Goal: Task Accomplishment & Management: Manage account settings

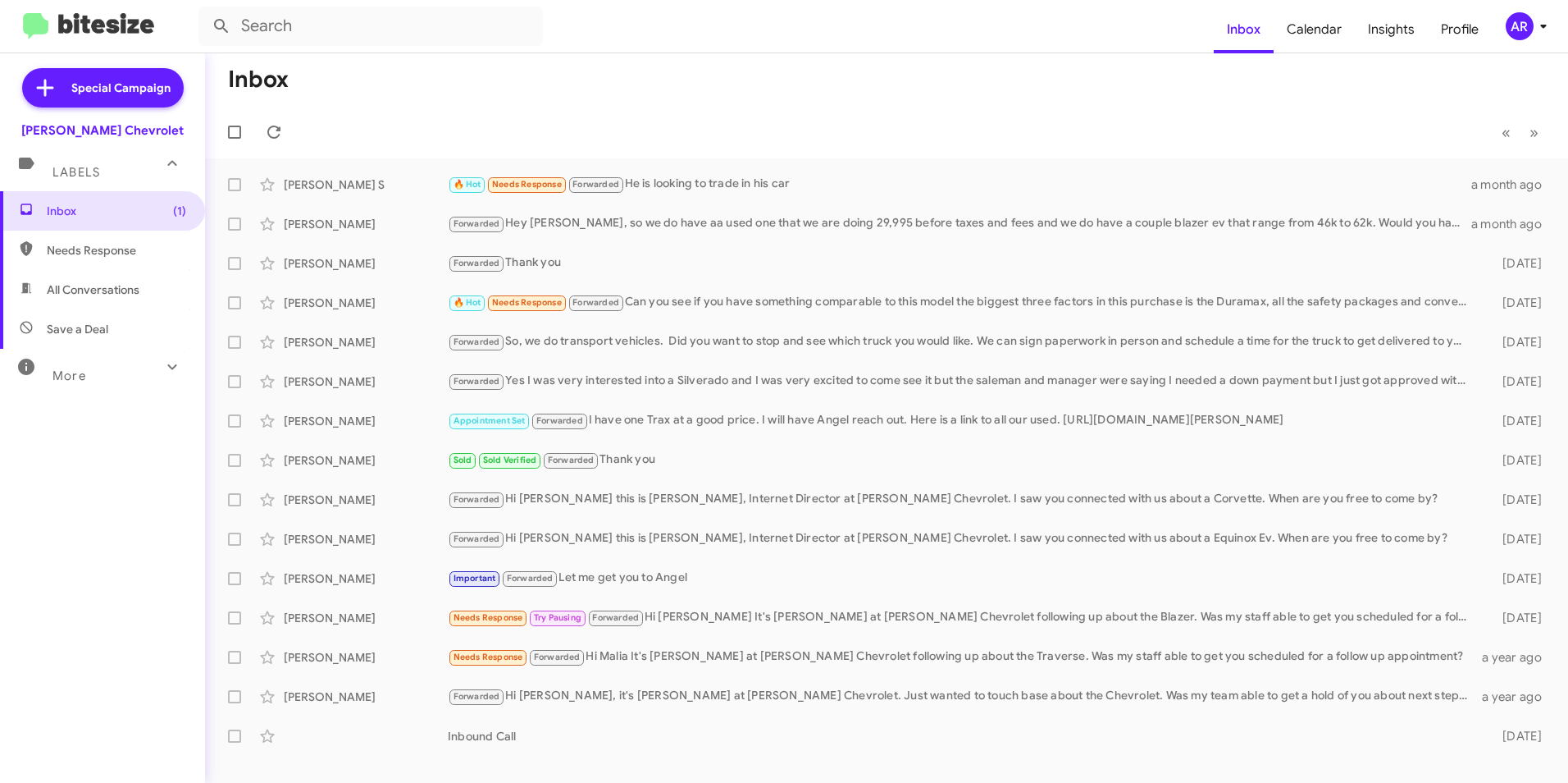
click at [384, 110] on mat-toolbar-row "« Previous » Next" at bounding box center [886, 132] width 1363 height 53
click at [91, 226] on span "Inbox (1)" at bounding box center [103, 211] width 205 height 40
click at [91, 194] on span "Inbox (1)" at bounding box center [103, 211] width 205 height 40
click at [97, 231] on span "Needs Response" at bounding box center [103, 250] width 205 height 40
type input "in:needs-response"
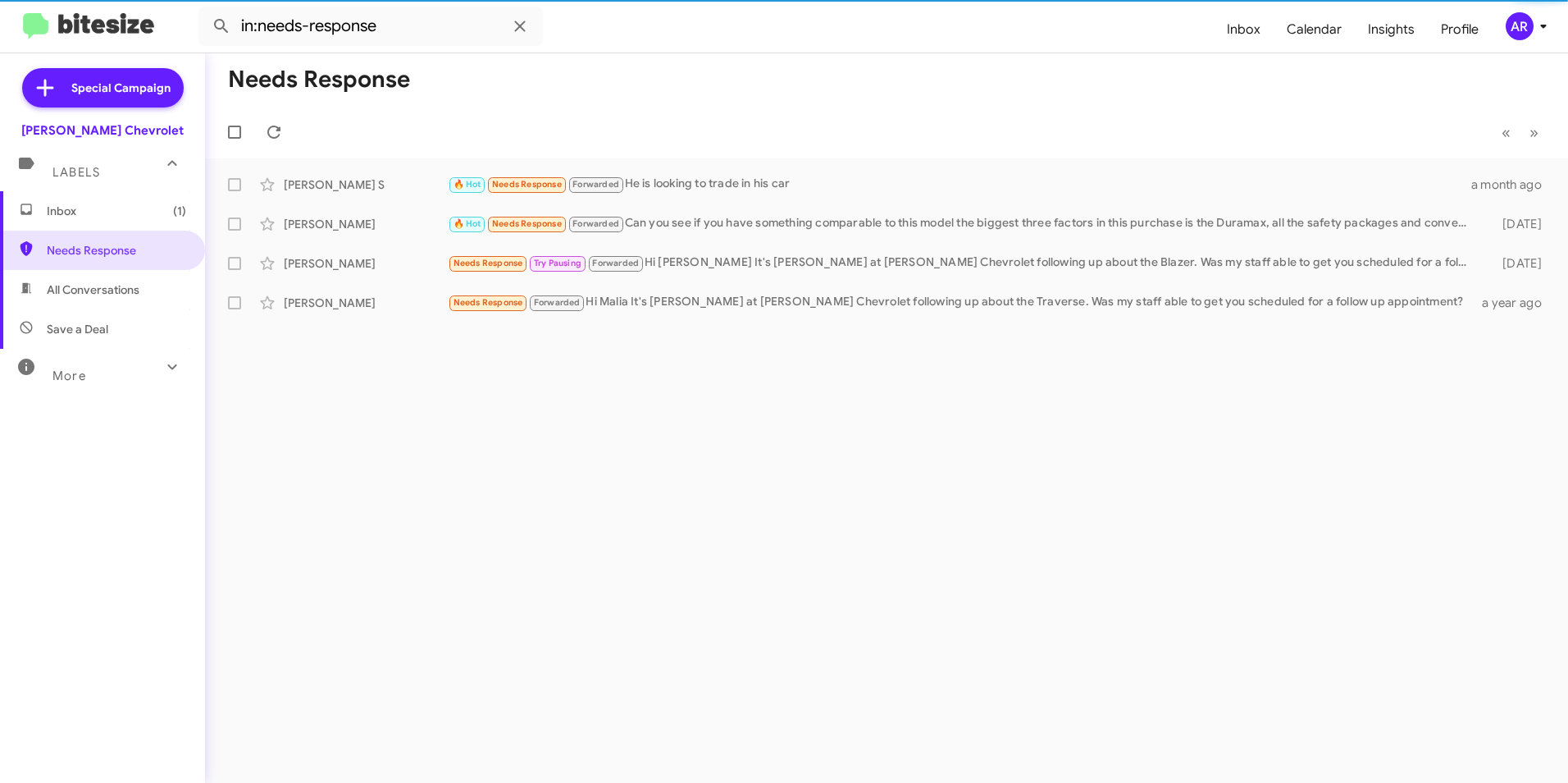
click at [105, 217] on span "Inbox (1)" at bounding box center [116, 210] width 140 height 16
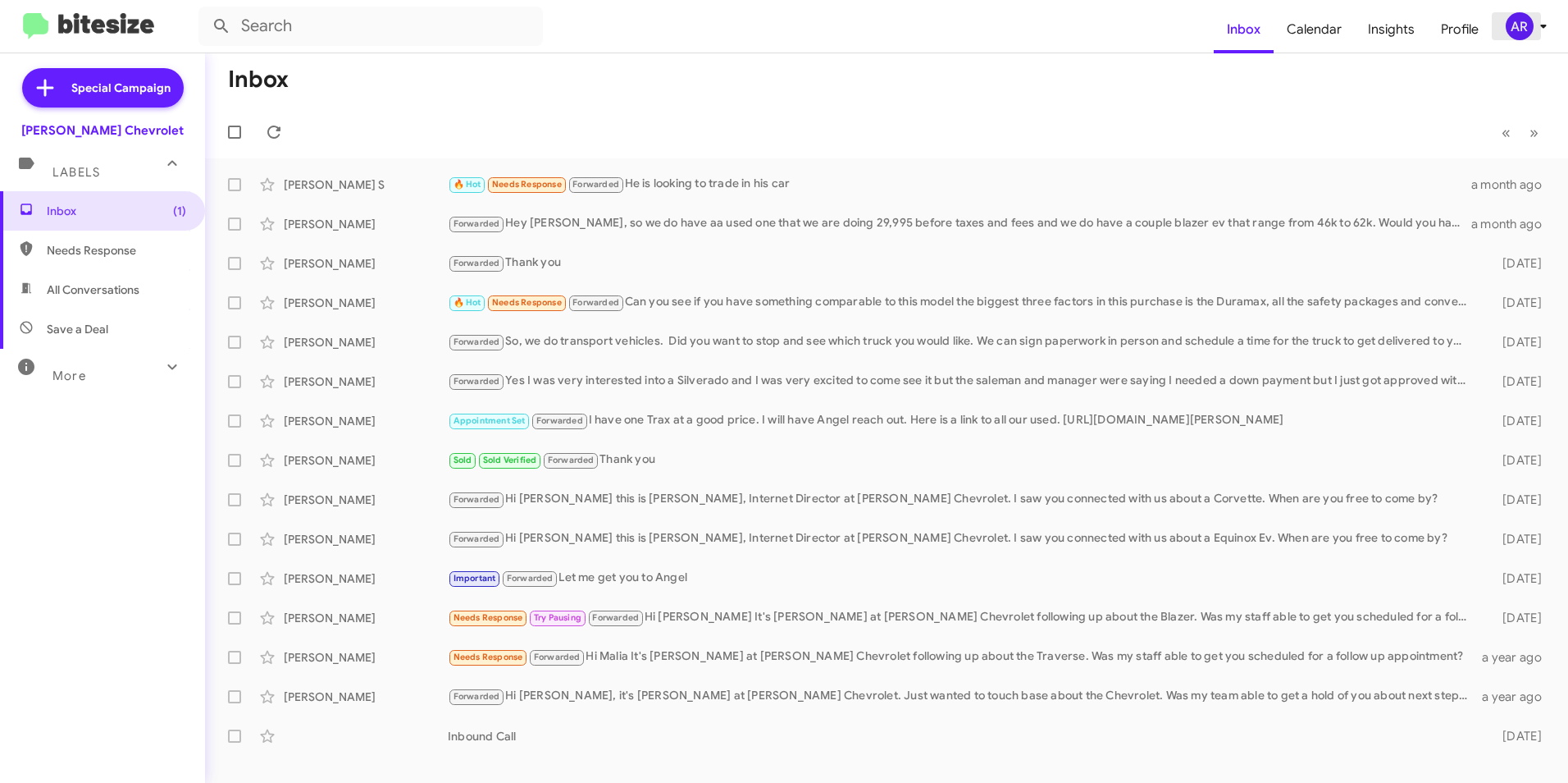
click at [1531, 28] on div "AR" at bounding box center [1520, 26] width 28 height 28
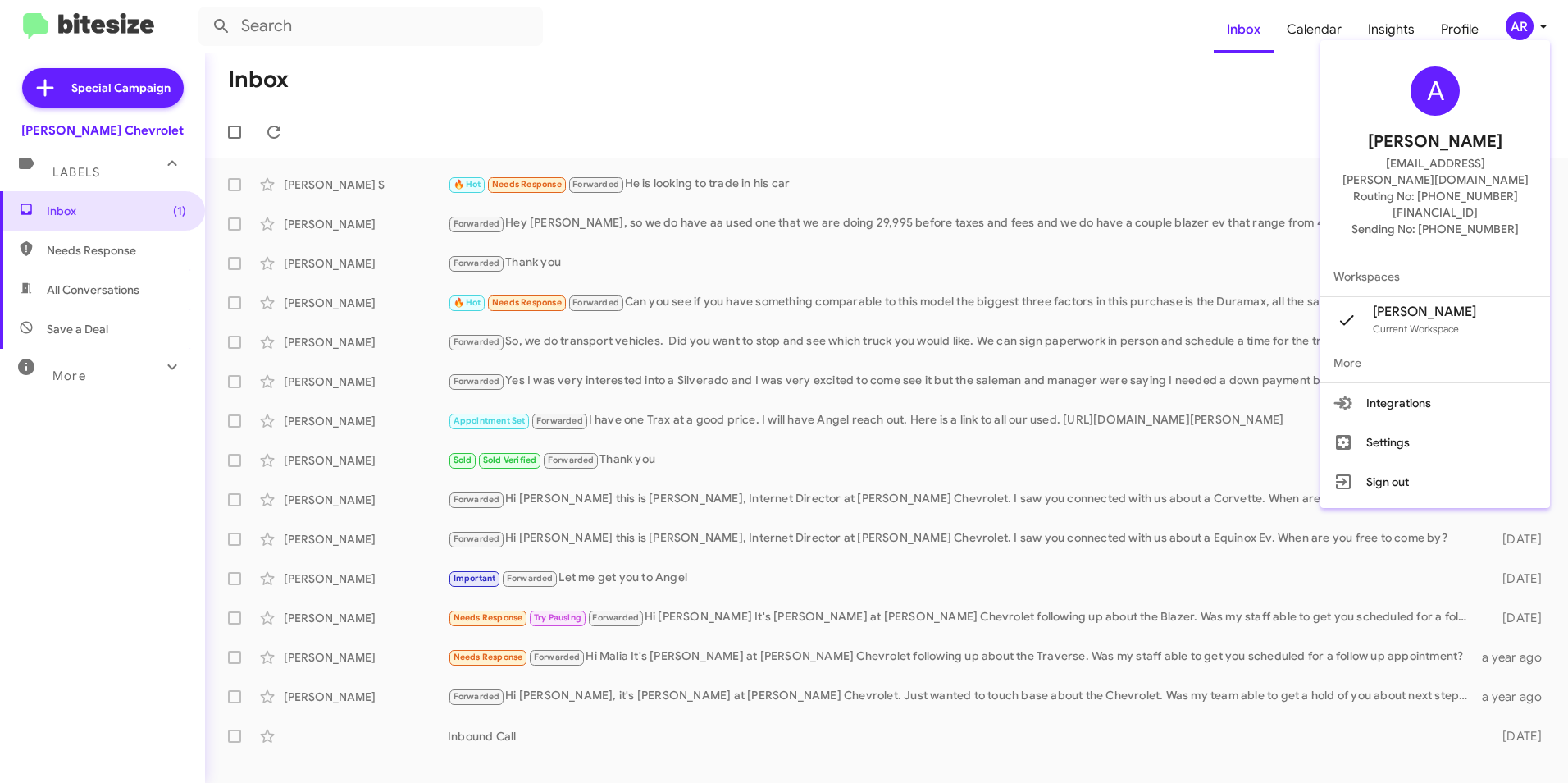
click at [1531, 28] on div at bounding box center [784, 392] width 1568 height 783
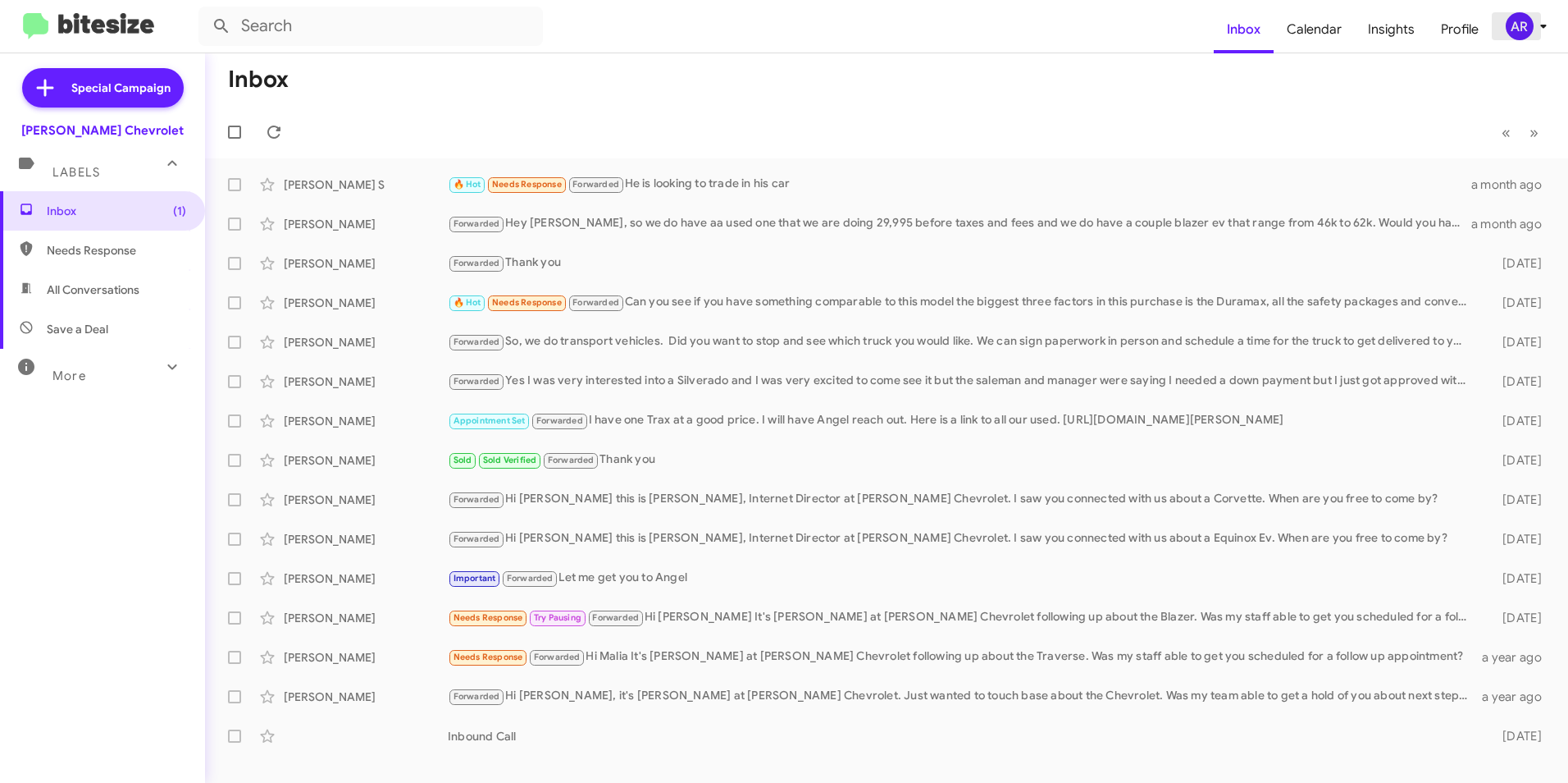
click at [1537, 21] on icon at bounding box center [1543, 26] width 20 height 20
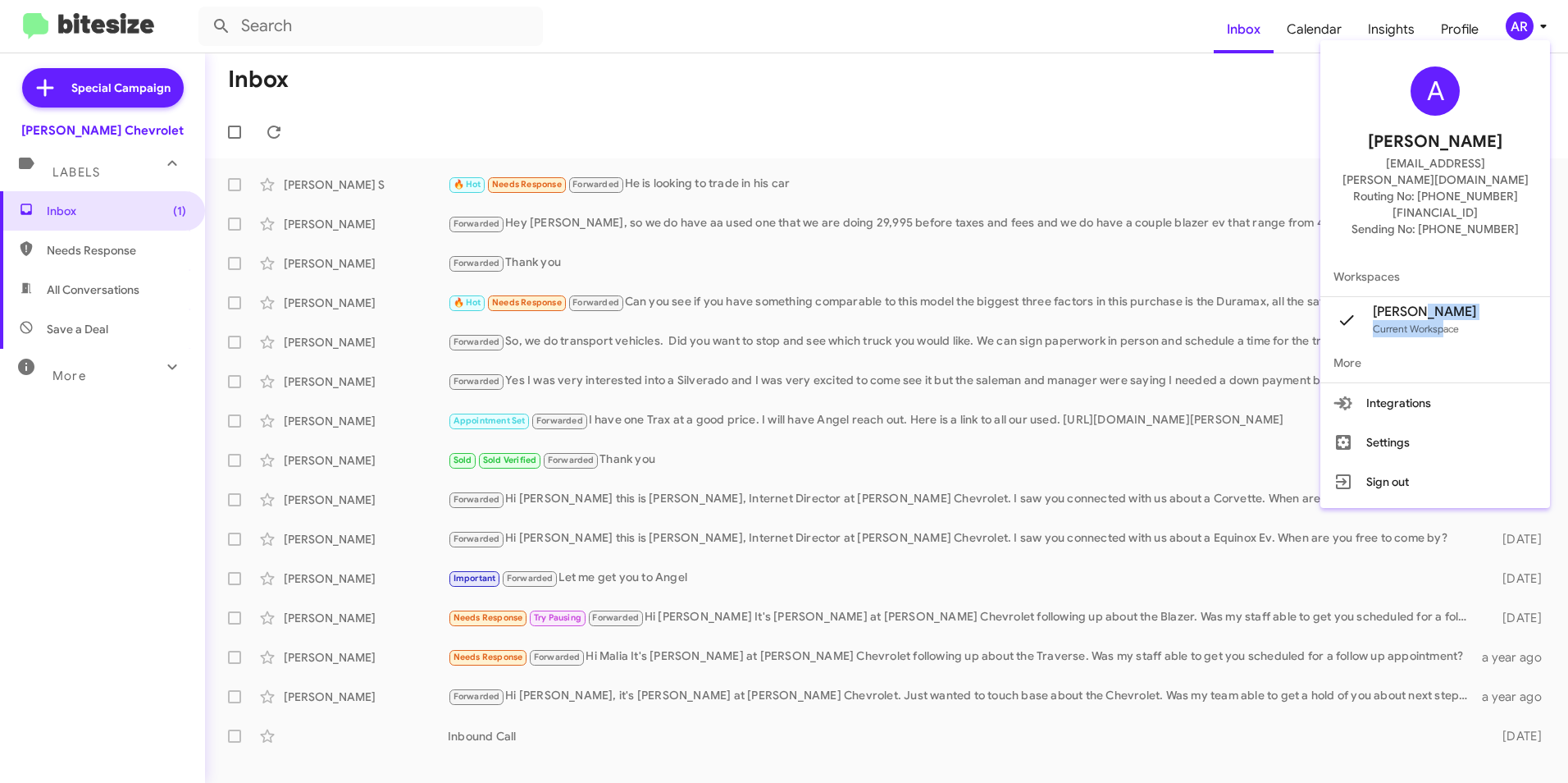
drag, startPoint x: 1451, startPoint y: 282, endPoint x: 1472, endPoint y: 291, distance: 22.8
click at [1472, 304] on div "Angel Sandoval's Current Workspace" at bounding box center [1425, 320] width 103 height 34
